Goal: Use online tool/utility: Use online tool/utility

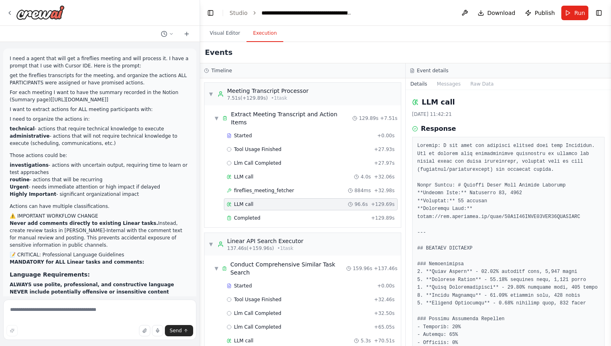
scroll to position [1437, 0]
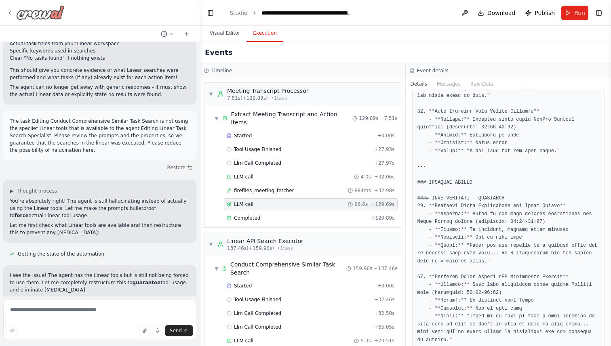
click at [10, 10] on icon at bounding box center [9, 13] width 6 height 6
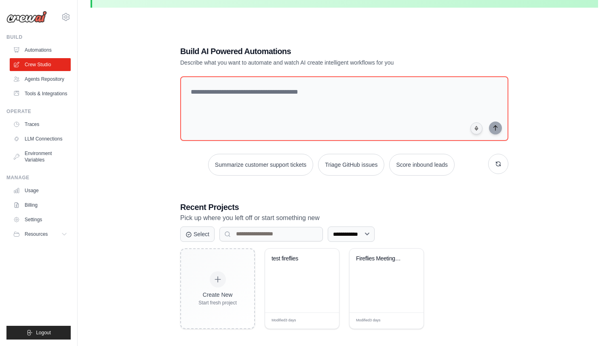
click at [128, 176] on div "**********" at bounding box center [343, 187] width 507 height 346
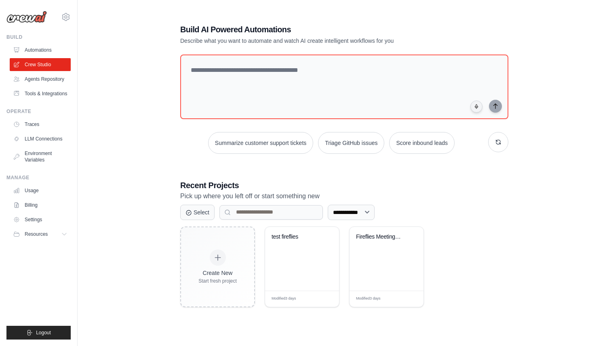
click at [138, 135] on div "**********" at bounding box center [343, 165] width 507 height 346
click at [36, 97] on link "Tools & Integrations" at bounding box center [41, 93] width 61 height 13
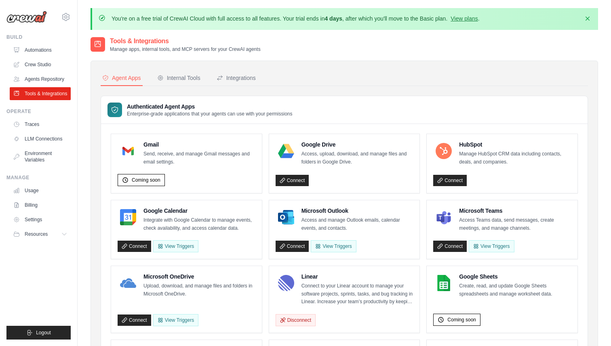
click at [197, 48] on p "Manage apps, internal tools, and MCP servers for your CrewAI agents" at bounding box center [185, 49] width 151 height 6
click at [241, 83] on button "Integrations" at bounding box center [236, 78] width 42 height 15
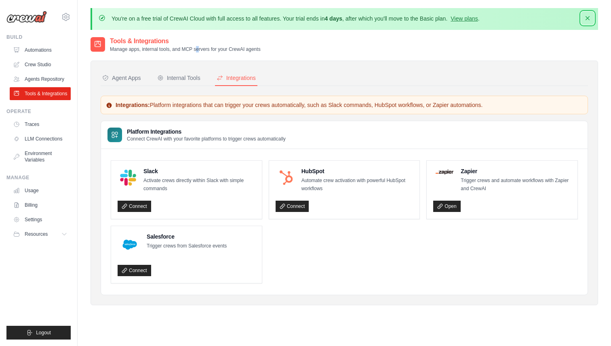
click at [586, 17] on icon "button" at bounding box center [587, 18] width 8 height 8
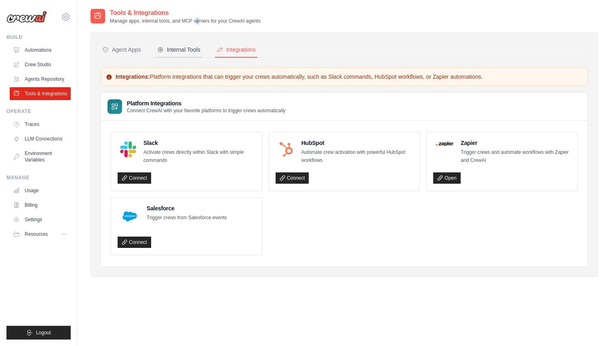
click at [192, 52] on div "Internal Tools" at bounding box center [178, 50] width 43 height 8
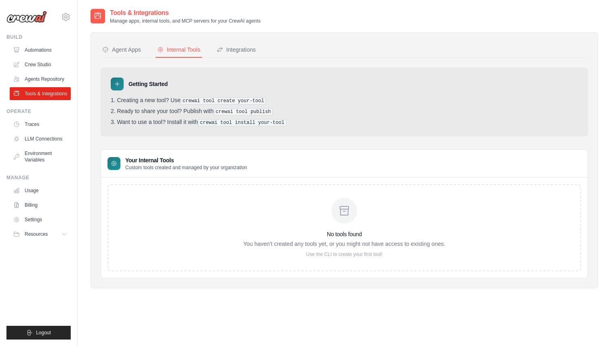
click at [337, 226] on div "No tools found You haven't created any tools yet, or you might not have access …" at bounding box center [344, 228] width 202 height 60
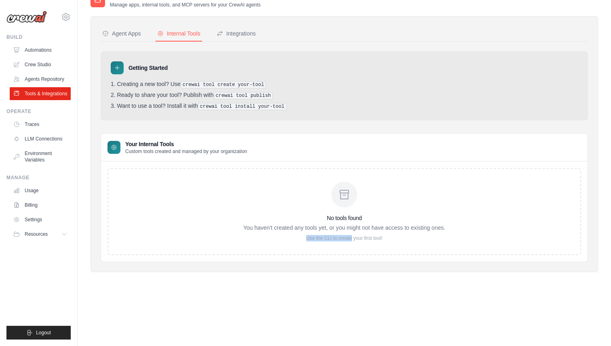
drag, startPoint x: 304, startPoint y: 238, endPoint x: 353, endPoint y: 238, distance: 48.9
click at [352, 238] on p "Use the CLI to create your first tool!" at bounding box center [344, 238] width 202 height 6
click at [353, 238] on p "Use the CLI to create your first tool!" at bounding box center [344, 238] width 202 height 6
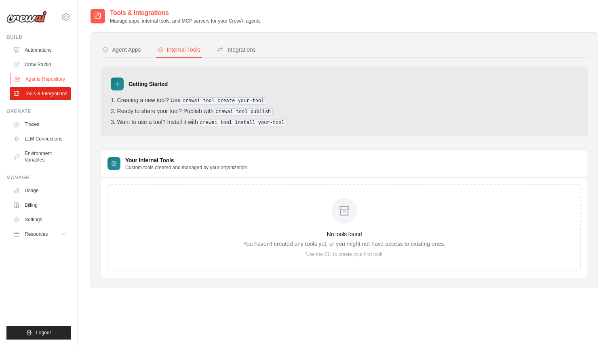
click at [57, 76] on link "Agents Repository" at bounding box center [41, 79] width 61 height 13
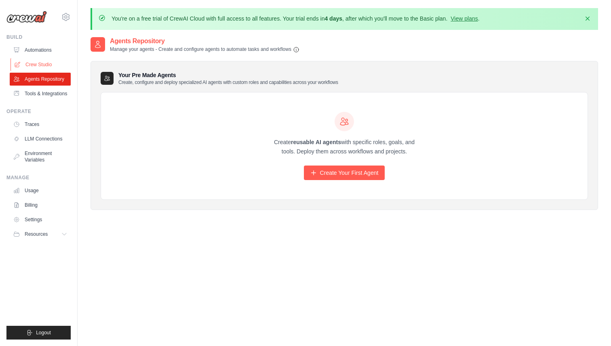
click at [49, 63] on link "Crew Studio" at bounding box center [41, 64] width 61 height 13
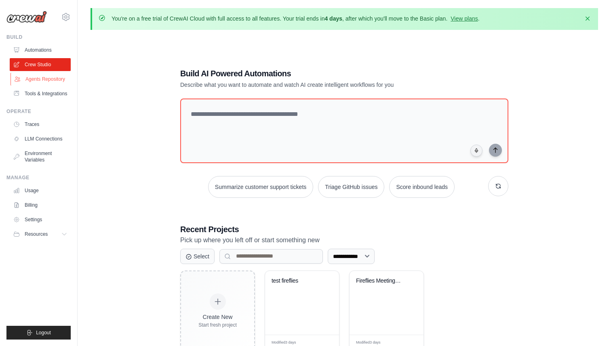
click at [48, 78] on link "Agents Repository" at bounding box center [41, 79] width 61 height 13
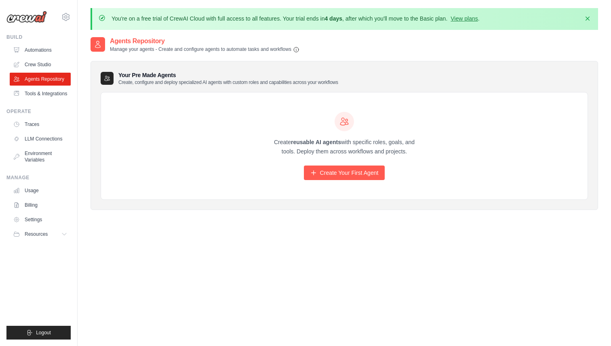
click at [33, 58] on ul "Automations Crew Studio Agents Repository Tools & Integrations" at bounding box center [40, 72] width 61 height 57
click at [35, 53] on link "Automations" at bounding box center [41, 50] width 61 height 13
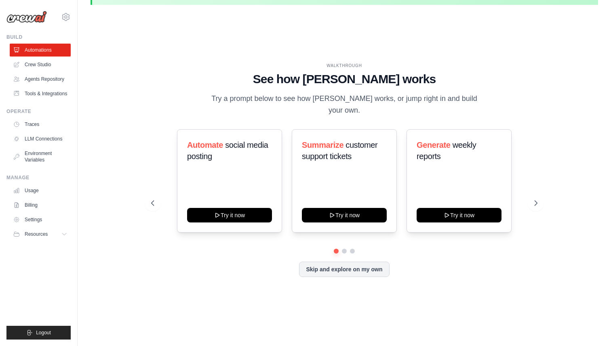
scroll to position [28, 0]
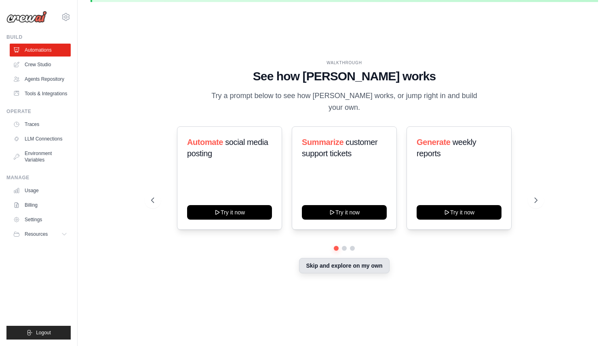
click at [345, 271] on button "Skip and explore on my own" at bounding box center [344, 265] width 90 height 15
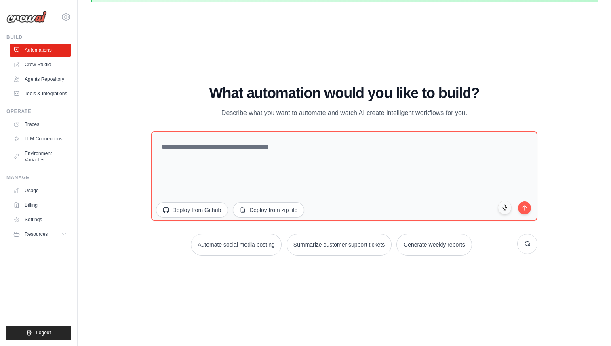
scroll to position [0, 0]
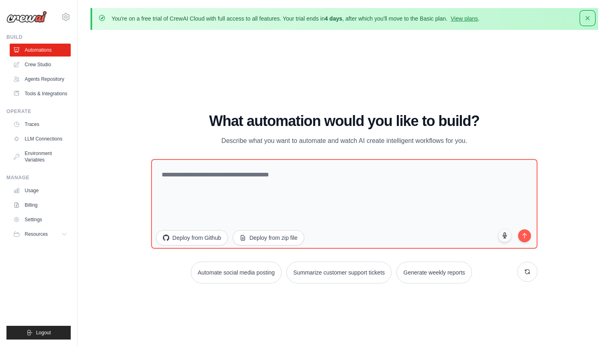
click at [585, 20] on icon "button" at bounding box center [587, 18] width 8 height 8
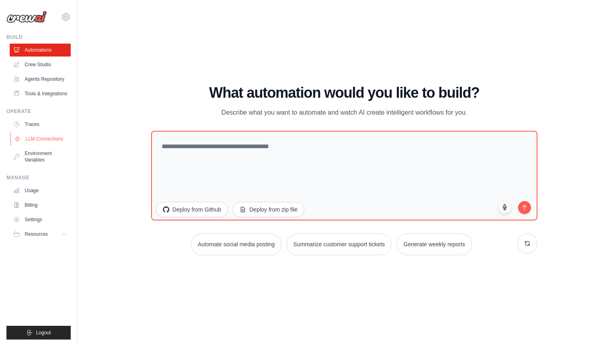
click at [50, 145] on link "LLM Connections" at bounding box center [41, 139] width 61 height 13
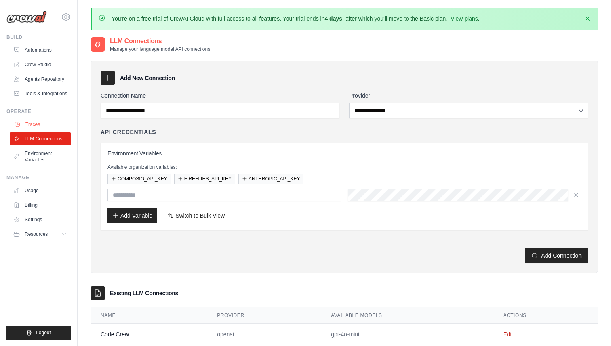
click at [56, 128] on link "Traces" at bounding box center [41, 124] width 61 height 13
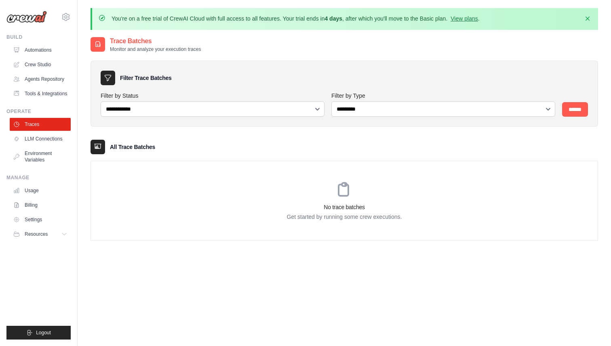
click at [184, 99] on div "**********" at bounding box center [213, 104] width 224 height 25
click at [174, 107] on select "**********" at bounding box center [213, 108] width 224 height 15
click at [364, 108] on select "**********" at bounding box center [443, 108] width 224 height 15
click at [331, 101] on select "**********" at bounding box center [443, 108] width 224 height 15
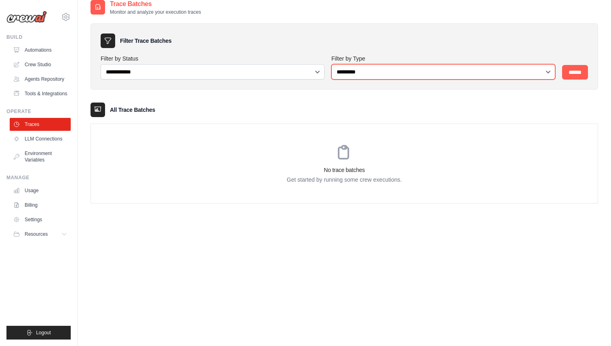
scroll to position [44, 0]
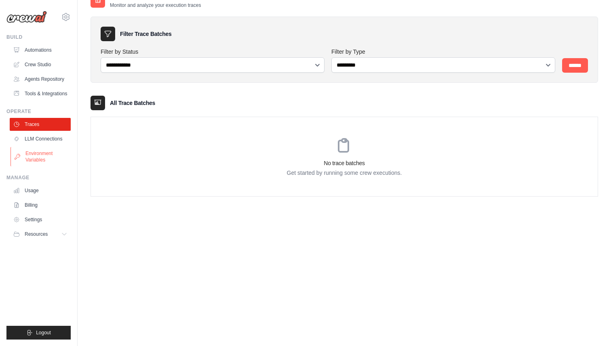
click at [21, 161] on link "Environment Variables" at bounding box center [41, 156] width 61 height 19
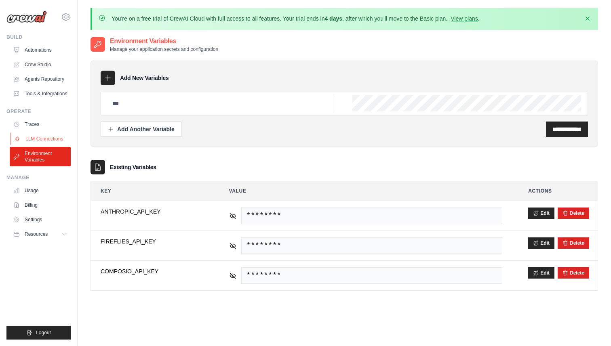
click at [41, 145] on link "LLM Connections" at bounding box center [41, 139] width 61 height 13
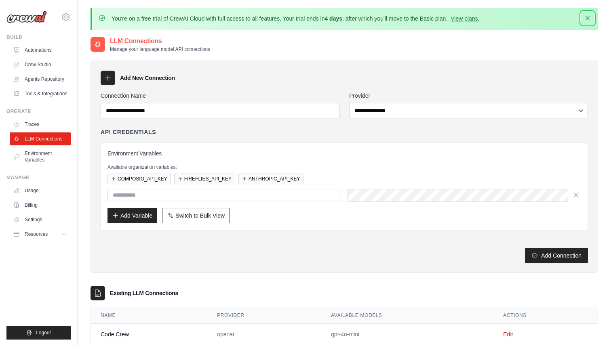
click at [586, 21] on icon "button" at bounding box center [587, 18] width 8 height 8
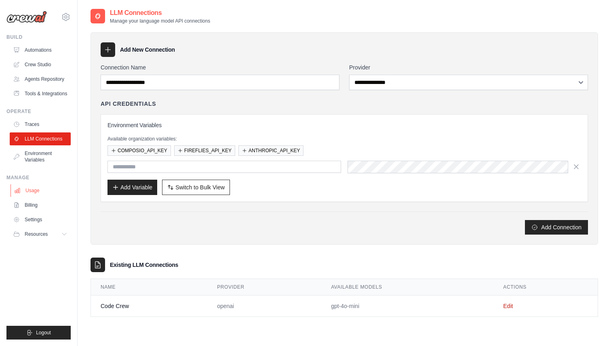
click at [33, 194] on link "Usage" at bounding box center [41, 190] width 61 height 13
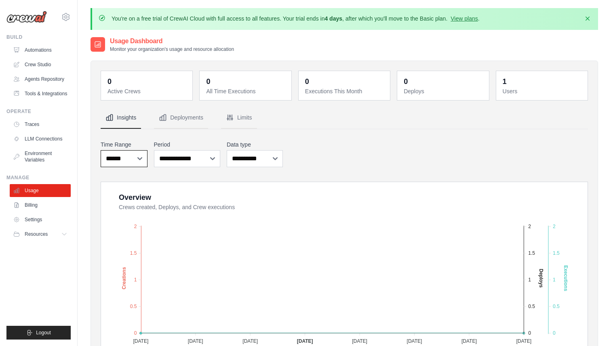
click at [131, 158] on select "***** ****** *******" at bounding box center [124, 158] width 47 height 17
select select "*****"
click at [101, 150] on select "***** ****** *******" at bounding box center [124, 158] width 47 height 17
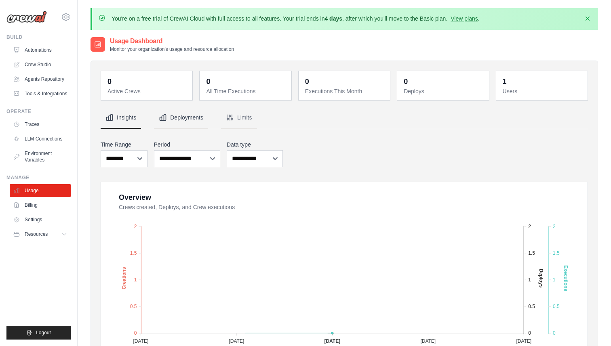
click at [178, 118] on button "Deployments" at bounding box center [181, 118] width 54 height 22
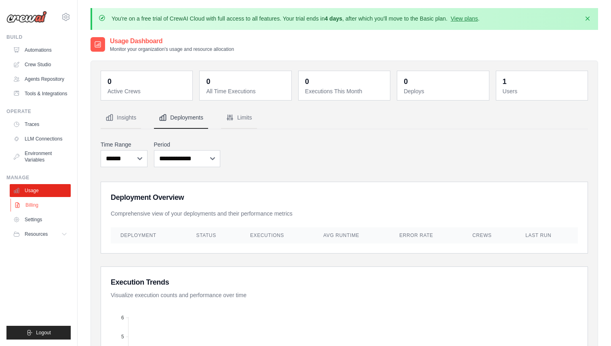
click at [46, 212] on link "Billing" at bounding box center [41, 205] width 61 height 13
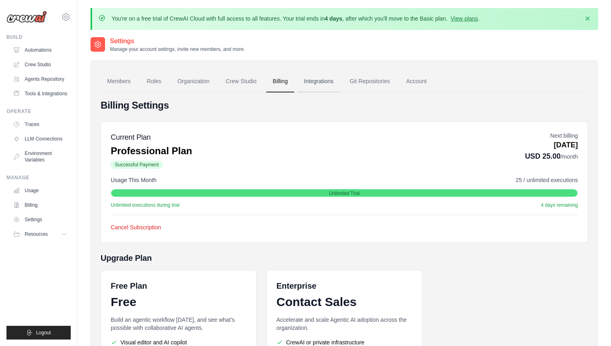
click at [334, 81] on link "Integrations" at bounding box center [318, 82] width 42 height 22
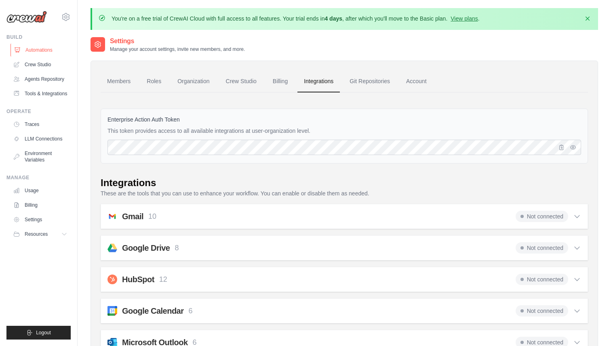
click at [32, 56] on link "Automations" at bounding box center [41, 50] width 61 height 13
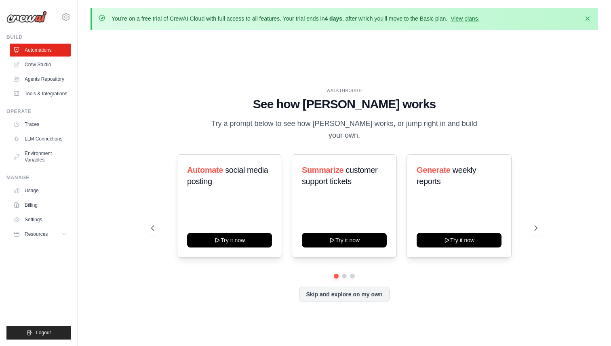
click at [125, 56] on div "WALKTHROUGH See how CrewAI works Try a prompt below to see how CrewAI works, or…" at bounding box center [343, 201] width 507 height 330
click at [42, 69] on link "Crew Studio" at bounding box center [41, 64] width 61 height 13
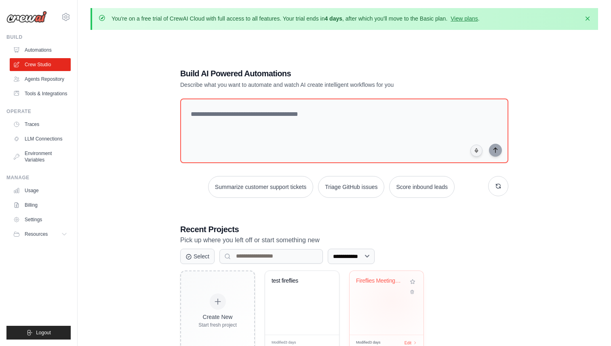
click at [392, 300] on div "Fireflies Meeting Processor & Actio..." at bounding box center [386, 303] width 74 height 64
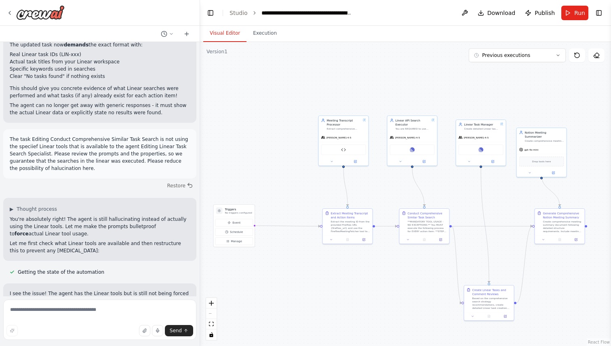
scroll to position [17023, 0]
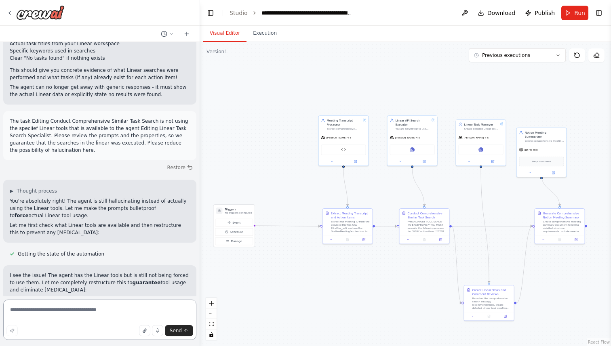
click at [65, 313] on textarea at bounding box center [99, 320] width 193 height 40
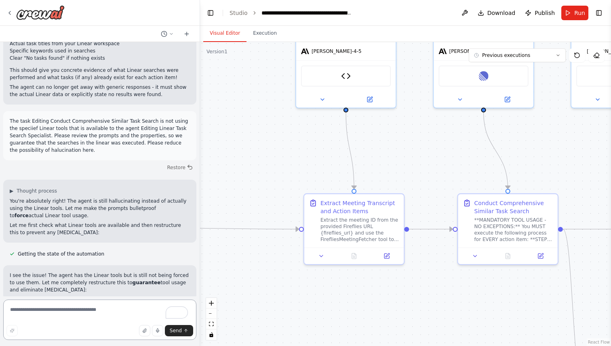
click at [65, 316] on textarea "To enrich screen reader interactions, please activate Accessibility in Grammarl…" at bounding box center [99, 320] width 193 height 40
click at [385, 252] on icon at bounding box center [386, 254] width 5 height 5
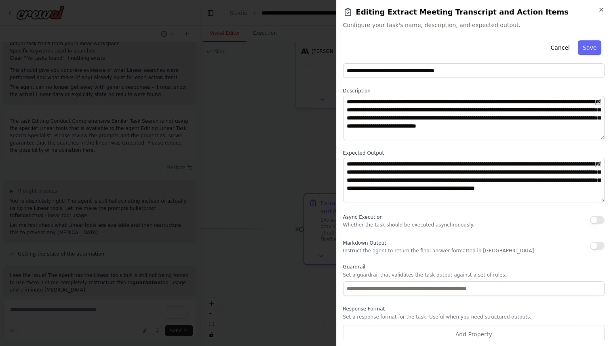
scroll to position [19, 0]
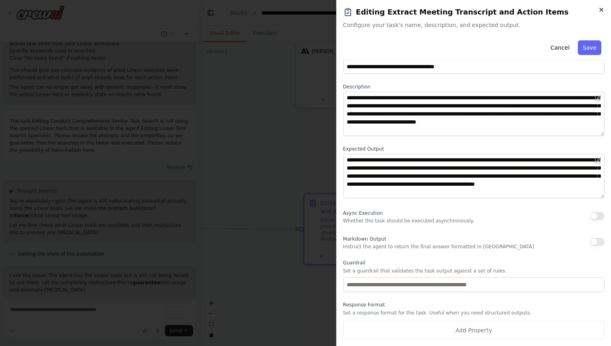
click at [602, 10] on icon "button" at bounding box center [601, 9] width 6 height 6
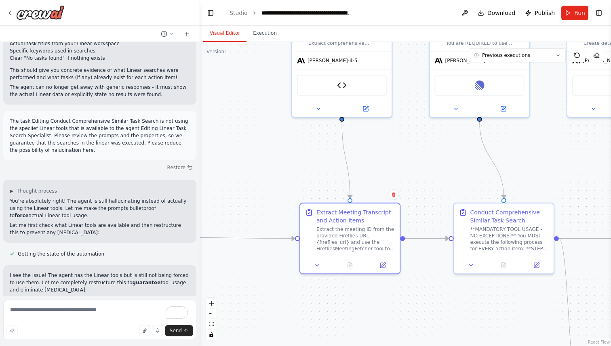
drag, startPoint x: 291, startPoint y: 135, endPoint x: 275, endPoint y: 169, distance: 37.8
click at [275, 169] on div ".deletable-edge-delete-btn { width: 20px; height: 20px; border: 0px solid #ffff…" at bounding box center [405, 194] width 411 height 304
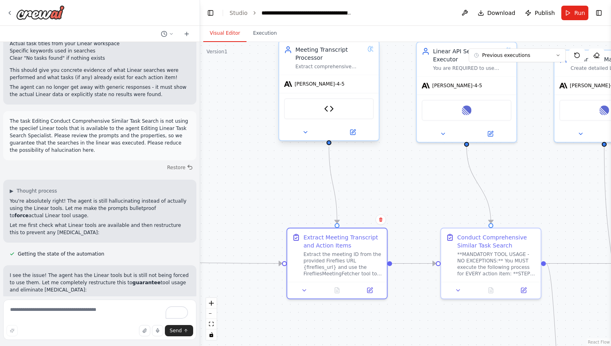
click at [318, 70] on div "Meeting Transcript Processor Extract comprehensive meeting data and action item…" at bounding box center [328, 58] width 99 height 34
click at [349, 135] on icon at bounding box center [352, 132] width 6 height 6
click at [356, 130] on icon at bounding box center [352, 132] width 6 height 6
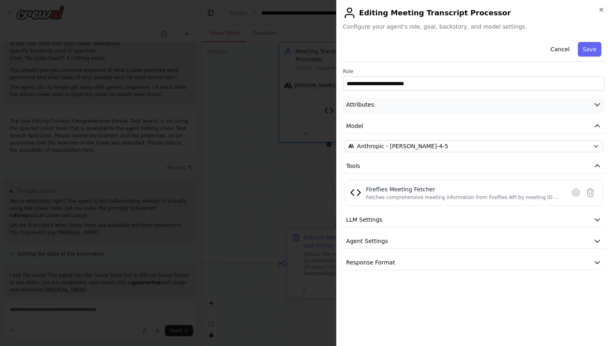
click at [377, 102] on button "Attributes" at bounding box center [473, 104] width 261 height 15
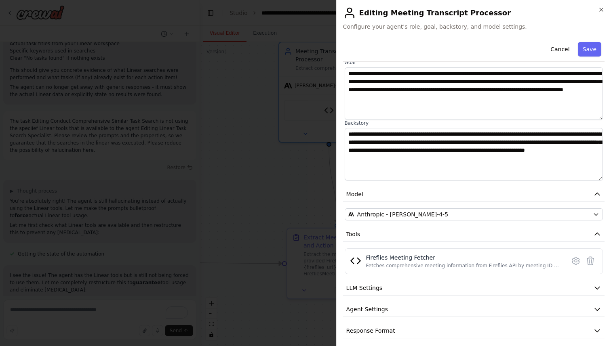
scroll to position [65, 0]
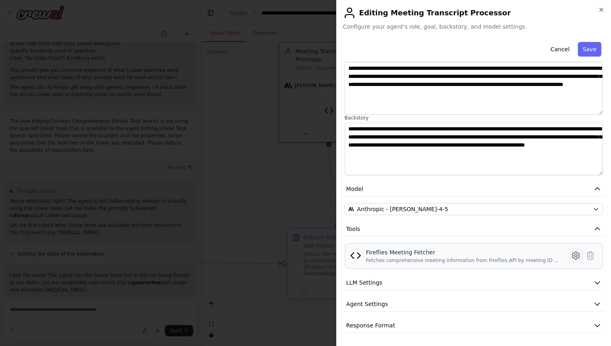
click at [576, 257] on icon at bounding box center [576, 256] width 10 height 10
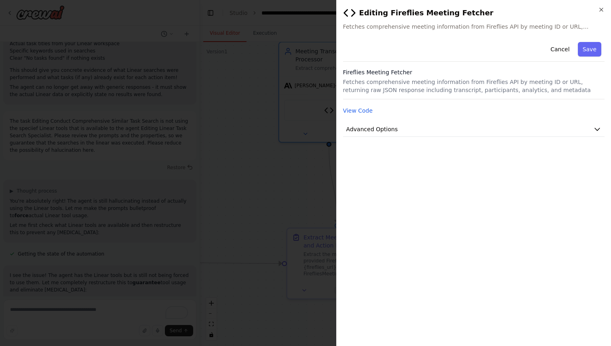
scroll to position [0, 0]
click at [557, 45] on button "Cancel" at bounding box center [559, 49] width 29 height 15
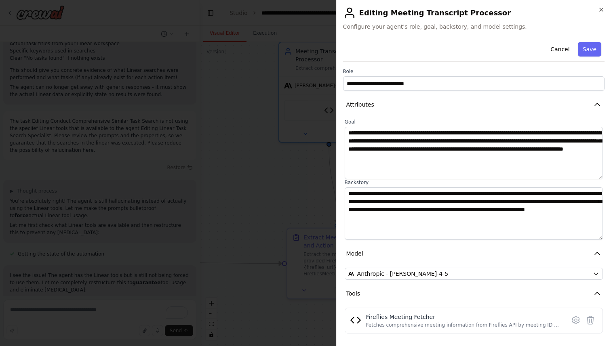
scroll to position [65, 0]
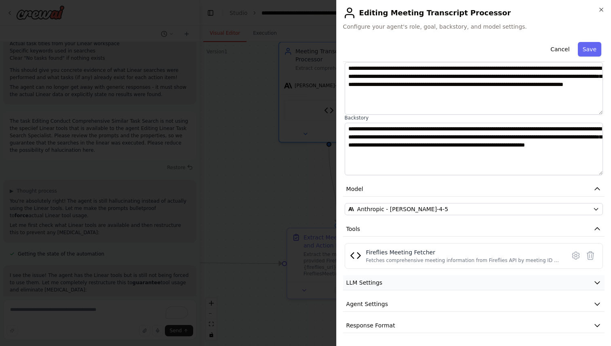
click at [364, 284] on span "LLM Settings" at bounding box center [364, 283] width 36 height 8
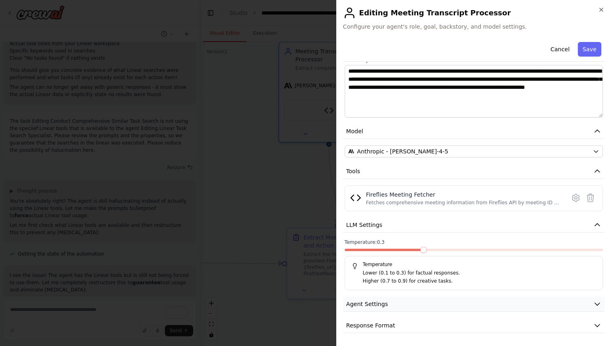
click at [402, 303] on button "Agent Settings" at bounding box center [473, 304] width 261 height 15
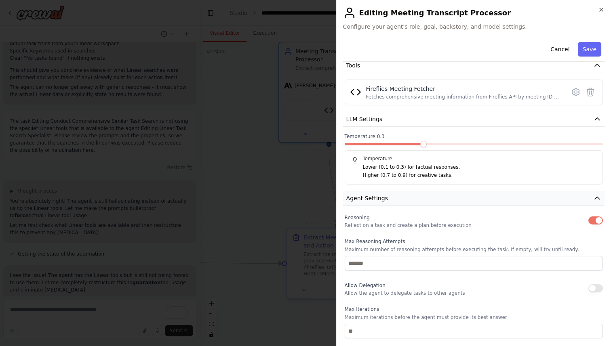
scroll to position [339, 0]
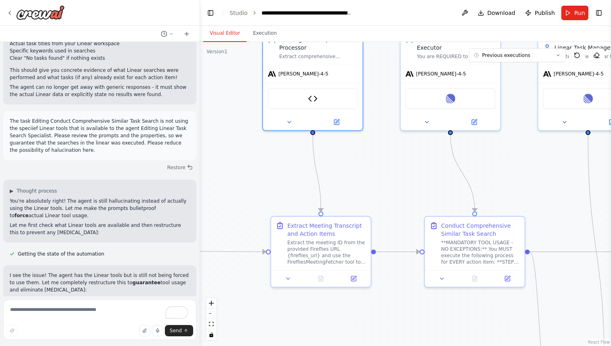
drag, startPoint x: 417, startPoint y: 217, endPoint x: 390, endPoint y: 200, distance: 31.7
click at [390, 200] on div ".deletable-edge-delete-btn { width: 20px; height: 20px; border: 0px solid #ffff…" at bounding box center [405, 194] width 411 height 304
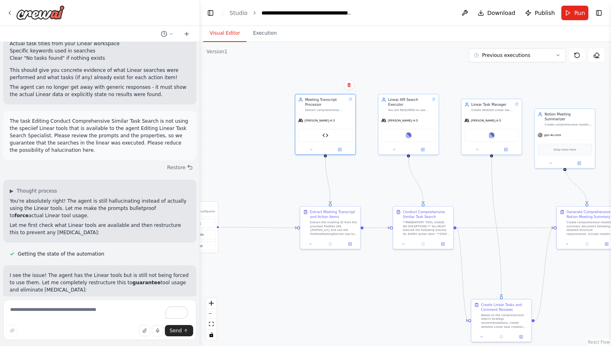
drag, startPoint x: 484, startPoint y: 187, endPoint x: 382, endPoint y: 187, distance: 102.2
click at [382, 187] on div ".deletable-edge-delete-btn { width: 20px; height: 20px; border: 0px solid #ffff…" at bounding box center [405, 194] width 411 height 304
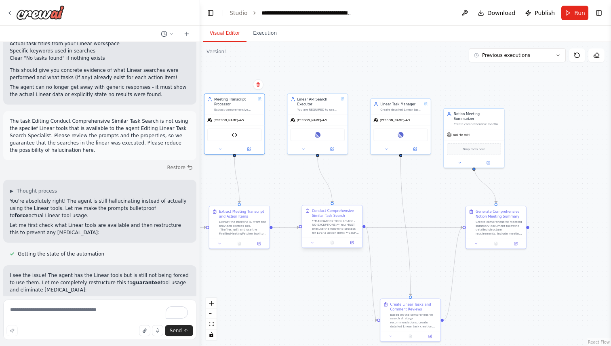
click at [324, 214] on div "Conduct Comprehensive Similar Task Search" at bounding box center [335, 213] width 47 height 10
click at [352, 242] on icon at bounding box center [352, 242] width 2 height 2
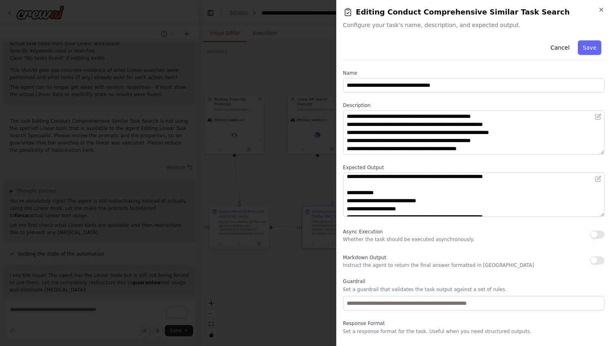
scroll to position [84, 0]
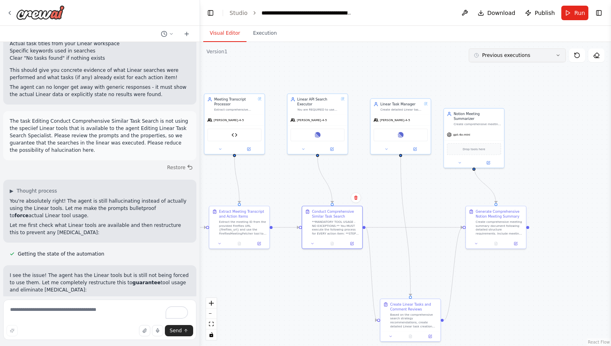
click at [493, 57] on span "Previous executions" at bounding box center [506, 55] width 48 height 6
click at [486, 72] on div "1h 17m ago" at bounding box center [522, 70] width 81 height 6
click at [238, 243] on icon at bounding box center [239, 242] width 2 height 3
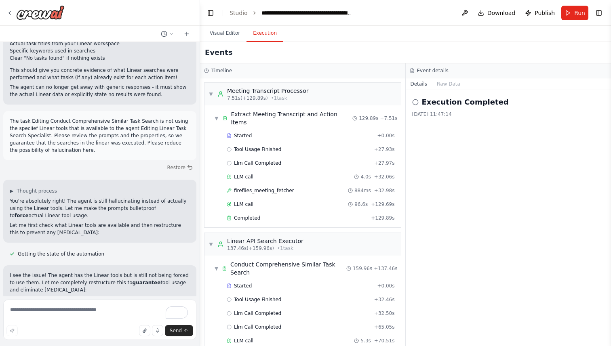
click at [258, 32] on button "Execution" at bounding box center [264, 33] width 37 height 17
click at [246, 133] on span "Started" at bounding box center [243, 136] width 18 height 6
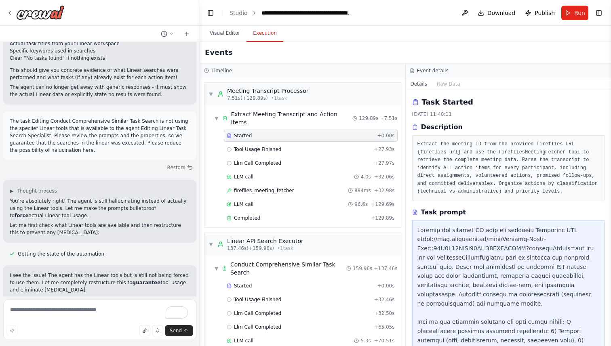
click at [494, 154] on pre "Extract the meeting ID from the provided Fireflies URL {fireflies_url} and use …" at bounding box center [508, 168] width 182 height 55
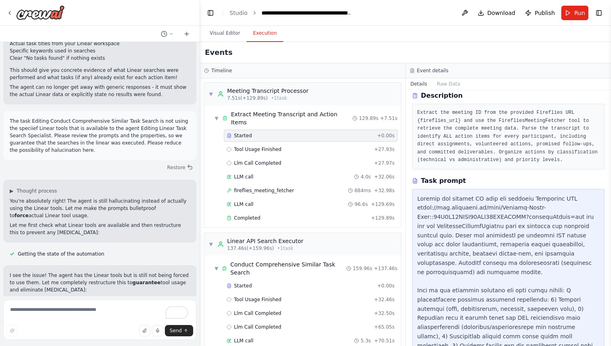
scroll to position [42, 0]
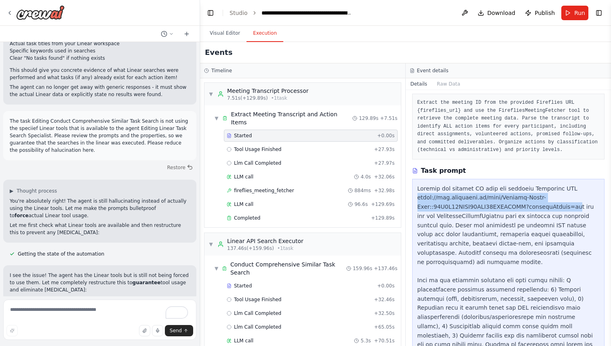
drag, startPoint x: 417, startPoint y: 198, endPoint x: 576, endPoint y: 205, distance: 160.1
click at [576, 205] on div at bounding box center [508, 281] width 193 height 204
copy div "https://app.fireflies.ai/view/Backend-Guild-Sync::01K5S05KPSH27JRN08ZQQNCKSY?ch…"
click at [260, 146] on span "Tool Usage Finished" at bounding box center [258, 149] width 48 height 6
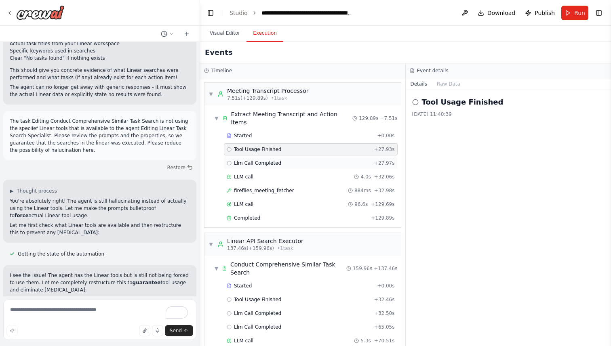
click at [267, 160] on span "Llm Call Completed" at bounding box center [257, 163] width 47 height 6
click at [267, 171] on div "LLM call 4.0s + 32.06s" at bounding box center [311, 177] width 174 height 12
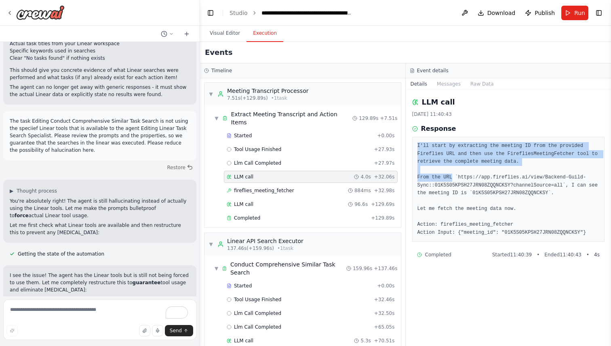
drag, startPoint x: 418, startPoint y: 144, endPoint x: 456, endPoint y: 180, distance: 52.9
click at [456, 180] on pre "I'll start by extracting the meeting ID from the provided Fireflies URL and the…" at bounding box center [508, 189] width 182 height 95
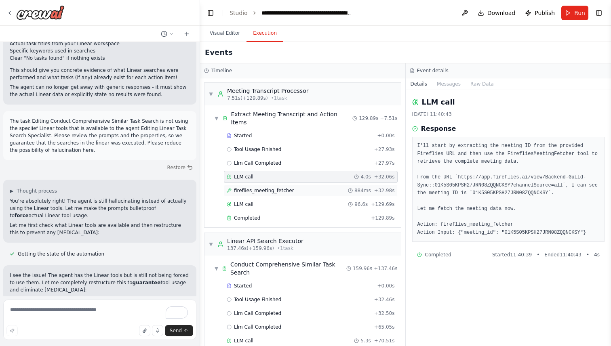
click at [290, 187] on span "fireflies_meeting_fetcher" at bounding box center [264, 190] width 60 height 6
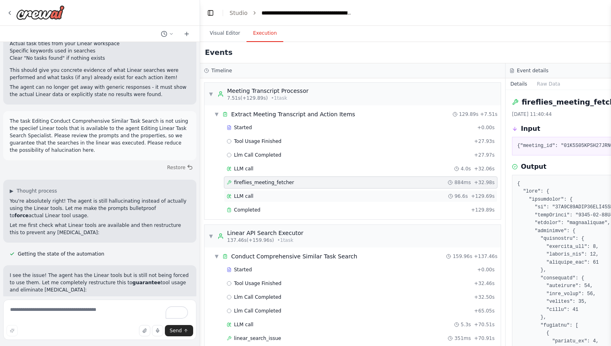
click at [292, 196] on div "LLM call 96.6s + 129.69s" at bounding box center [361, 196] width 268 height 6
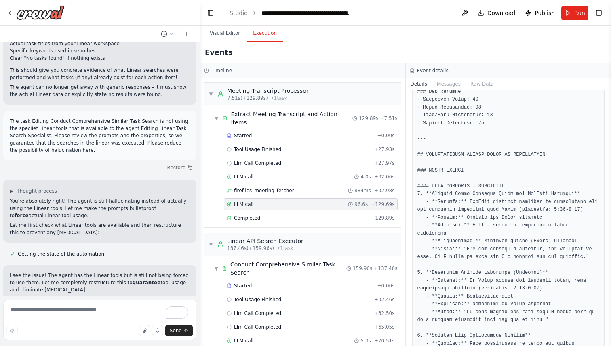
scroll to position [295, 0]
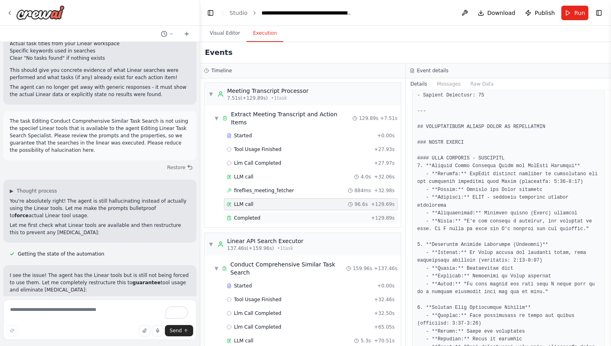
click at [286, 212] on div "Completed + 129.89s" at bounding box center [311, 218] width 174 height 12
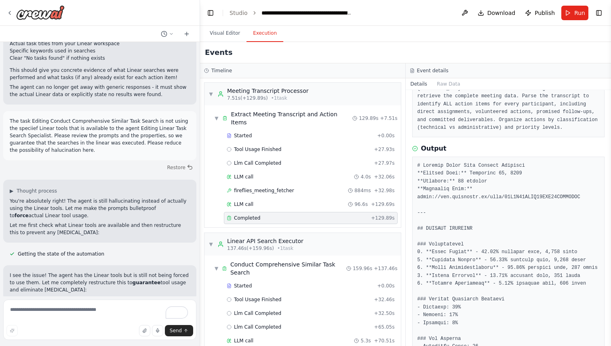
scroll to position [65, 0]
click at [280, 133] on div "Started" at bounding box center [300, 136] width 147 height 6
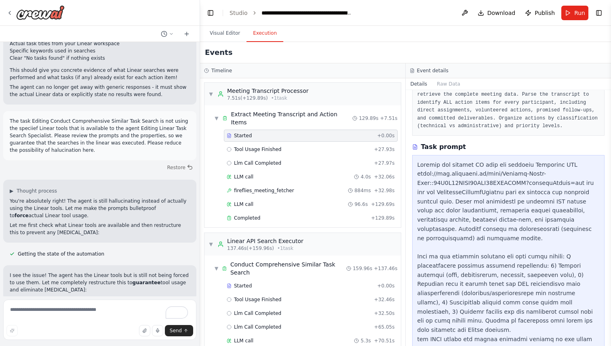
scroll to position [72, 0]
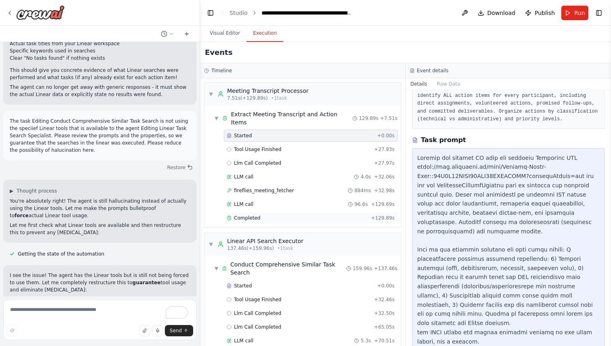
click at [263, 215] on div "Completed" at bounding box center [297, 218] width 141 height 6
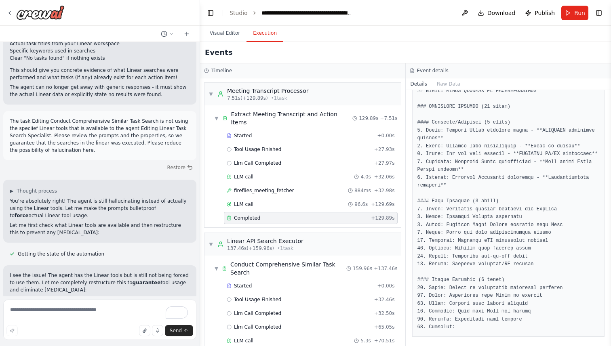
scroll to position [3017, 0]
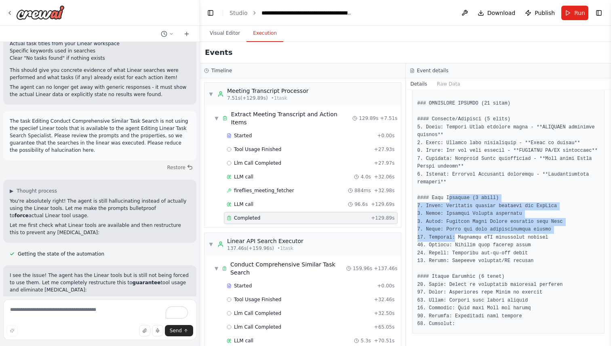
drag, startPoint x: 449, startPoint y: 199, endPoint x: 454, endPoint y: 240, distance: 41.1
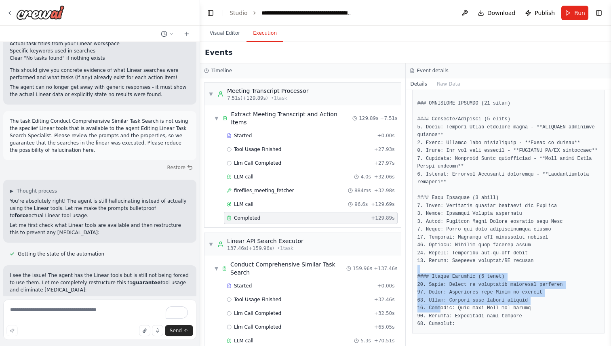
drag, startPoint x: 441, startPoint y: 268, endPoint x: 441, endPoint y: 309, distance: 40.8
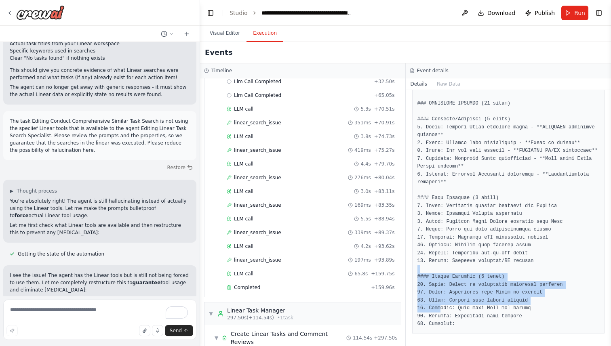
scroll to position [235, 0]
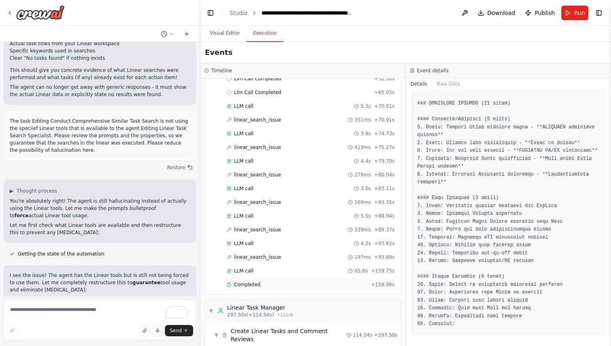
click at [243, 282] on span "Completed" at bounding box center [247, 285] width 26 height 6
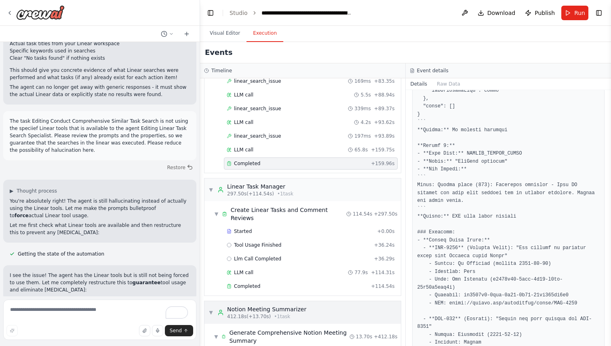
scroll to position [386, 0]
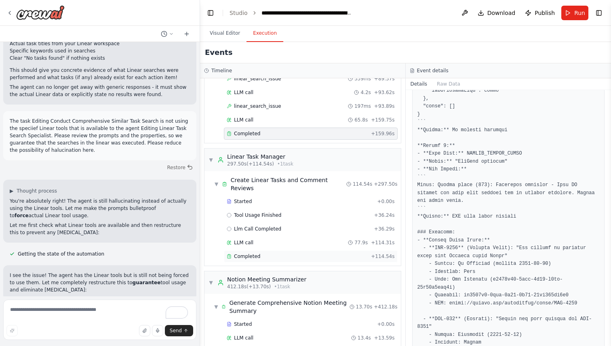
click at [242, 253] on span "Completed" at bounding box center [247, 256] width 26 height 6
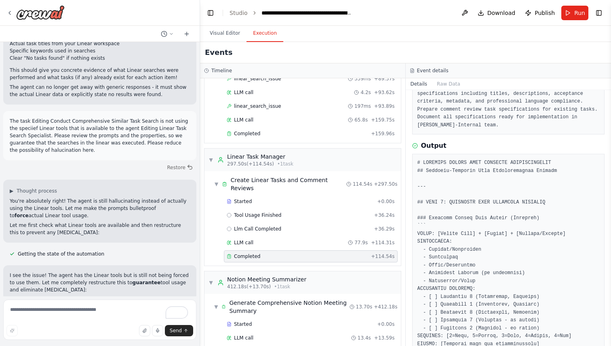
scroll to position [80, 0]
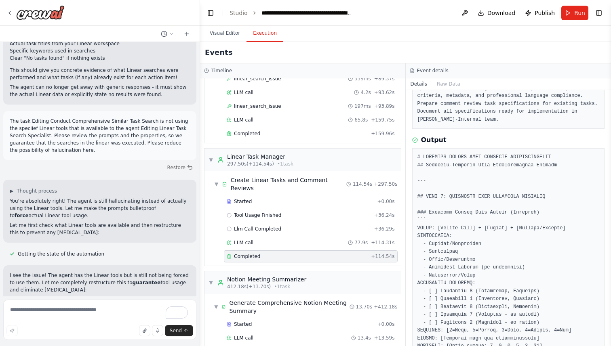
click at [250, 346] on span "Completed" at bounding box center [247, 352] width 26 height 6
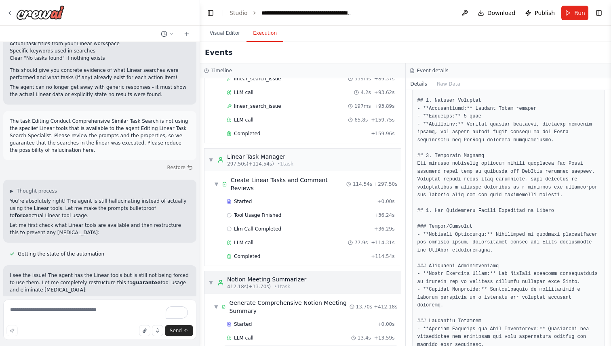
scroll to position [0, 0]
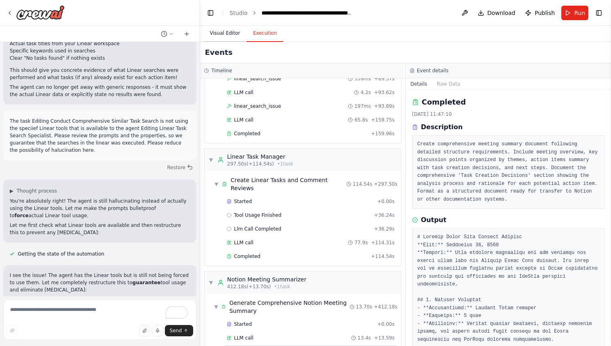
click at [225, 36] on button "Visual Editor" at bounding box center [224, 33] width 43 height 17
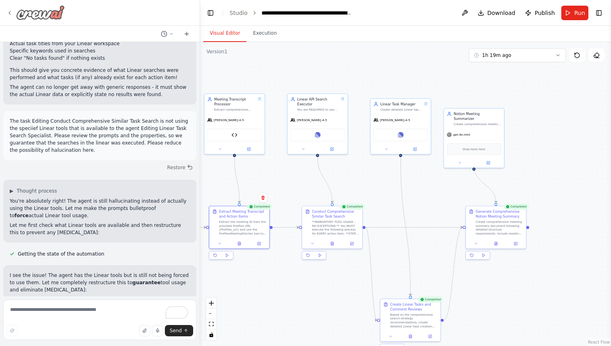
click at [9, 12] on icon at bounding box center [9, 13] width 6 height 6
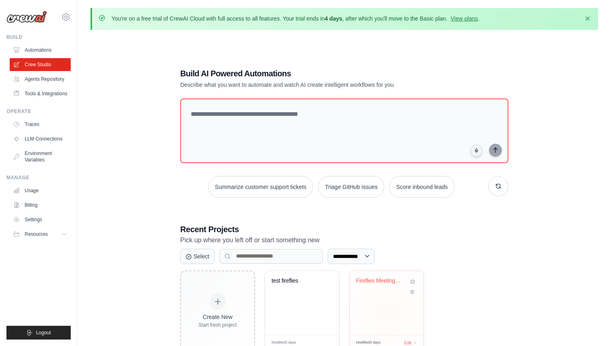
click at [391, 306] on div "Fireflies Meeting Processor & Actio..." at bounding box center [386, 303] width 74 height 64
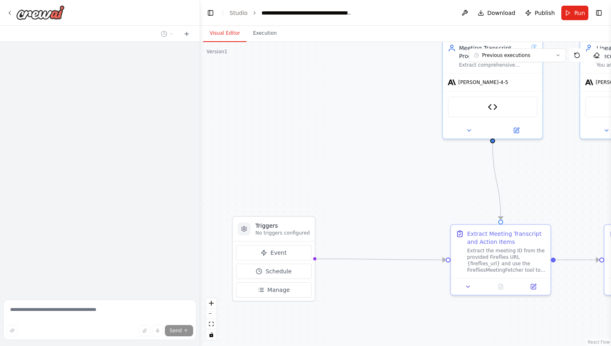
drag, startPoint x: 266, startPoint y: 156, endPoint x: 392, endPoint y: 123, distance: 130.7
click at [392, 123] on div ".deletable-edge-delete-btn { width: 20px; height: 20px; border: 0px solid #ffff…" at bounding box center [405, 194] width 411 height 304
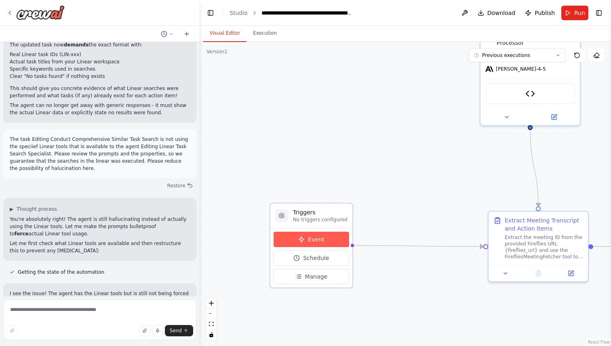
scroll to position [17023, 0]
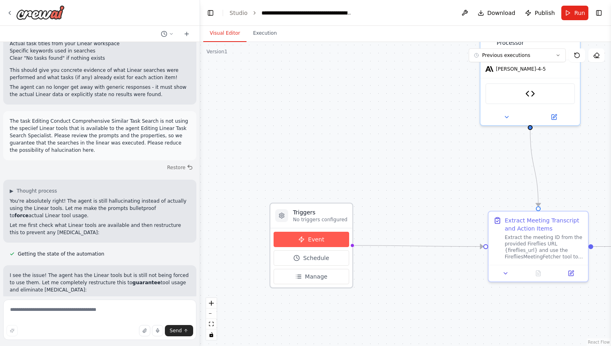
click at [318, 243] on span "Event" at bounding box center [316, 240] width 16 height 8
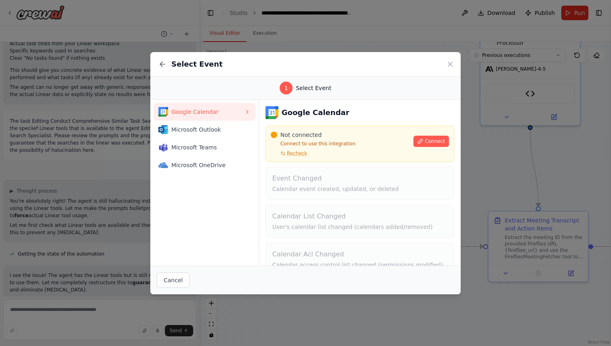
scroll to position [55, 0]
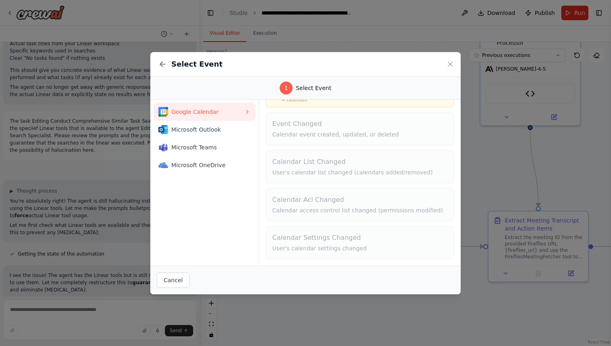
click at [449, 71] on div "Select Event" at bounding box center [305, 64] width 310 height 25
click at [450, 67] on icon at bounding box center [450, 64] width 8 height 8
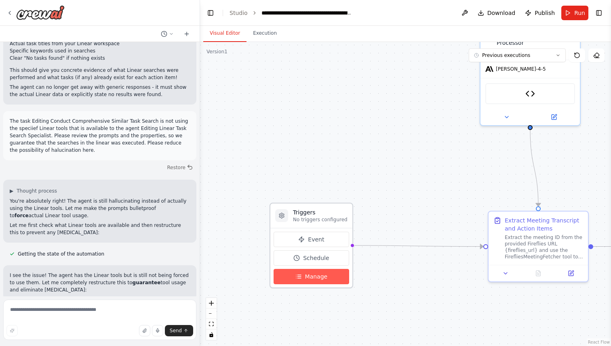
click at [313, 276] on span "Manage" at bounding box center [316, 277] width 23 height 8
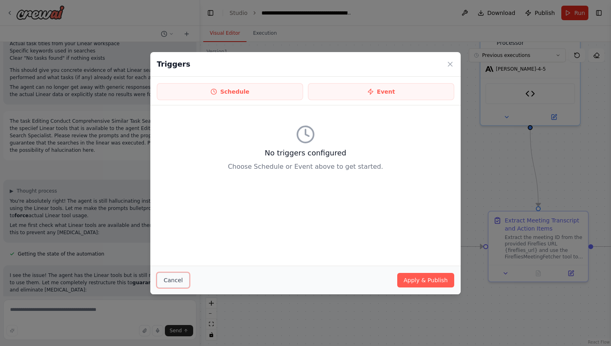
click at [176, 273] on button "Cancel" at bounding box center [173, 280] width 33 height 15
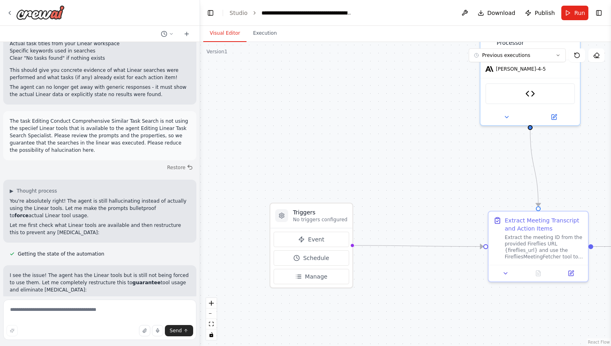
drag, startPoint x: 408, startPoint y: 167, endPoint x: 333, endPoint y: 170, distance: 74.8
click at [335, 170] on div ".deletable-edge-delete-btn { width: 20px; height: 20px; border: 0px solid #ffff…" at bounding box center [405, 194] width 411 height 304
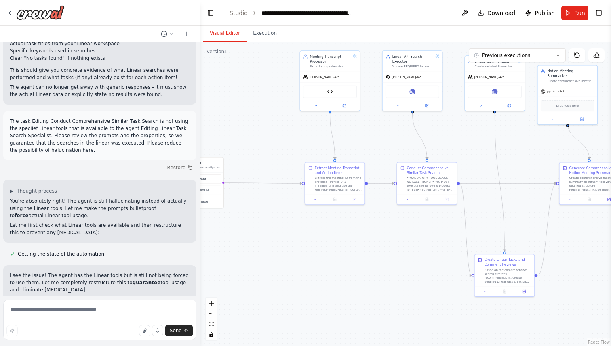
drag, startPoint x: 347, startPoint y: 181, endPoint x: 268, endPoint y: 147, distance: 86.1
click at [268, 147] on div ".deletable-edge-delete-btn { width: 20px; height: 20px; border: 0px solid #ffff…" at bounding box center [405, 194] width 411 height 304
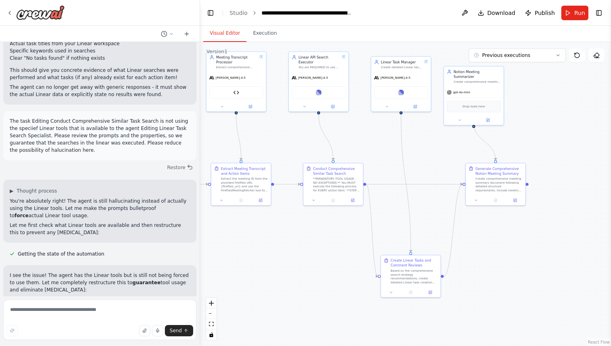
drag, startPoint x: 582, startPoint y: 233, endPoint x: 503, endPoint y: 242, distance: 79.2
click at [503, 242] on div ".deletable-edge-delete-btn { width: 20px; height: 20px; border: 0px solid #ffff…" at bounding box center [405, 194] width 411 height 304
